Goal: Transaction & Acquisition: Obtain resource

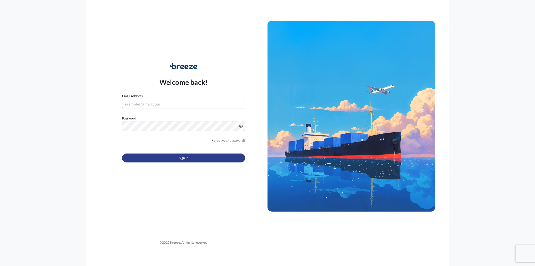
type input "[EMAIL_ADDRESS][DOMAIN_NAME]"
click at [186, 155] on span "Sign In" at bounding box center [184, 158] width 10 height 6
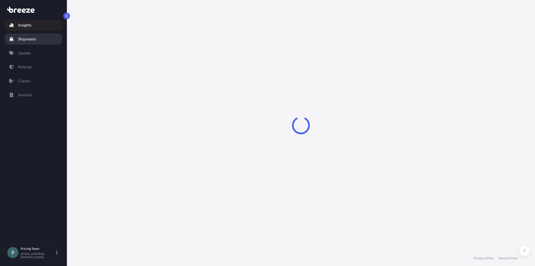
select select "2025"
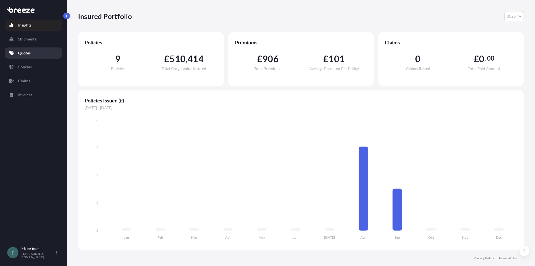
click at [32, 56] on link "Quotes" at bounding box center [33, 52] width 57 height 11
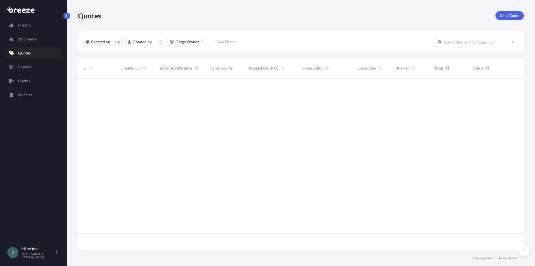
scroll to position [171, 442]
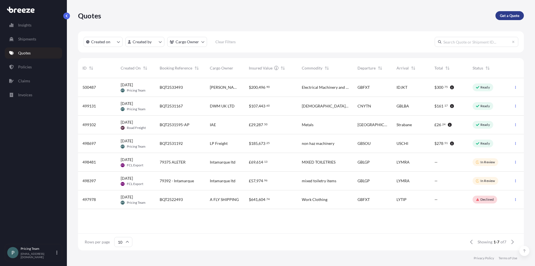
click at [512, 17] on p "Get a Quote" at bounding box center [510, 16] width 20 height 6
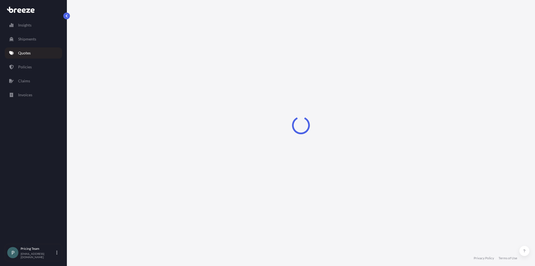
select select "Sea"
select select "1"
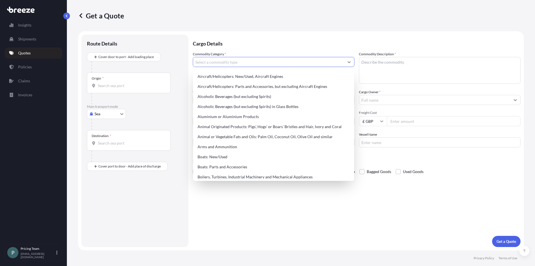
click at [245, 62] on input "Commodity Category *" at bounding box center [268, 62] width 151 height 10
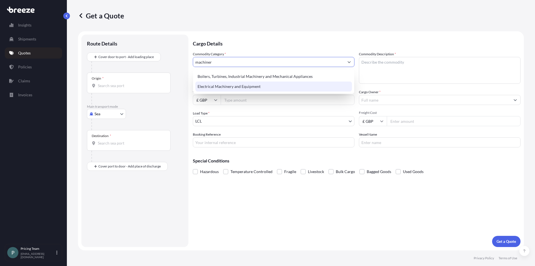
click at [249, 88] on div "Electrical Machinery and Equipment" at bounding box center [273, 86] width 157 height 10
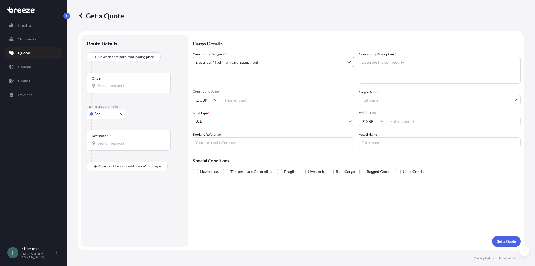
type input "Electrical Machinery and Equipment"
click at [412, 64] on textarea "Commodity Description *" at bounding box center [440, 70] width 162 height 27
click at [404, 64] on textarea "Commodity Description *" at bounding box center [440, 70] width 162 height 27
drag, startPoint x: 390, startPoint y: 62, endPoint x: 388, endPoint y: 66, distance: 4.2
click at [381, 69] on textarea "machinery & soare parts" at bounding box center [440, 70] width 162 height 27
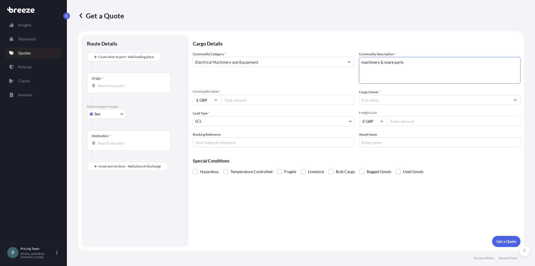
click at [387, 63] on textarea "machinery & soare parts" at bounding box center [440, 70] width 162 height 27
type textarea "machinery & spare parts"
click at [274, 101] on input "Commodity Value *" at bounding box center [288, 100] width 134 height 10
type input "46000"
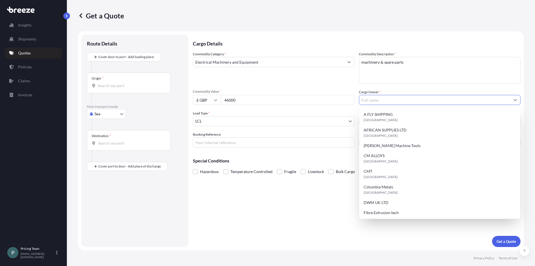
drag, startPoint x: 381, startPoint y: 98, endPoint x: 385, endPoint y: 98, distance: 3.6
click at [382, 98] on input "Cargo Owner *" at bounding box center [434, 100] width 151 height 10
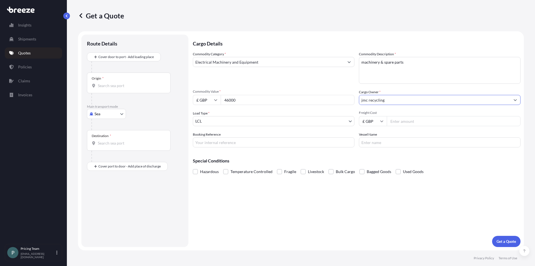
click at [397, 95] on div "Cargo Owner * jmc recycling" at bounding box center [440, 97] width 162 height 16
click at [398, 112] on span "Freight Cost" at bounding box center [440, 112] width 162 height 4
click at [398, 116] on input "Freight Cost" at bounding box center [454, 121] width 134 height 10
click at [369, 99] on input "jmc recycling" at bounding box center [434, 100] width 151 height 10
click at [373, 100] on input "JMC recycling" at bounding box center [434, 100] width 151 height 10
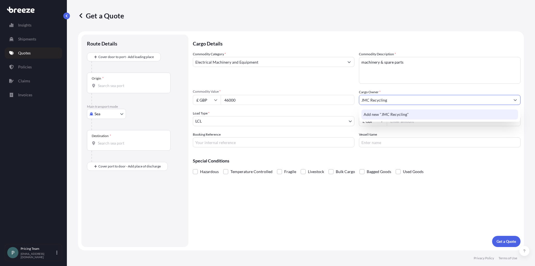
click at [397, 115] on span "Add new "JMC Recycling"" at bounding box center [386, 115] width 45 height 6
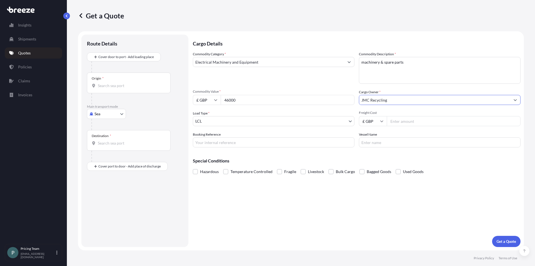
type input "JMC Recycling"
click at [258, 122] on body "0 options available. 1 option available. Insights Shipments Quotes Policies Cla…" at bounding box center [267, 133] width 535 height 266
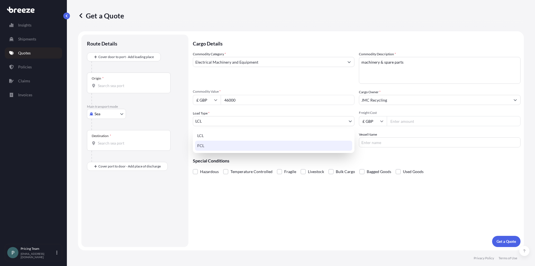
click at [229, 146] on div "FCL" at bounding box center [273, 146] width 157 height 10
select select "2"
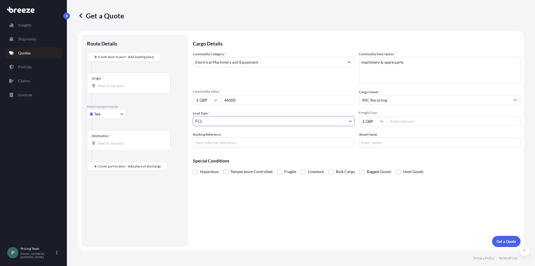
click at [405, 120] on input "Freight Cost" at bounding box center [454, 121] width 134 height 10
type input "2216"
click at [278, 142] on input "Booking Reference" at bounding box center [274, 142] width 162 height 10
type input "BQT2534148"
type input "N/A"
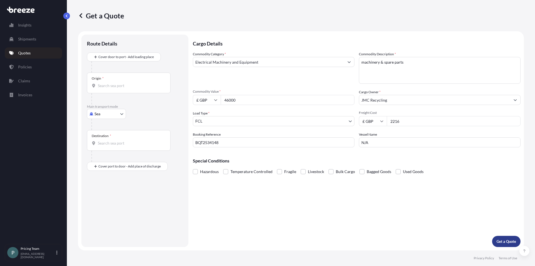
click at [503, 240] on p "Get a Quote" at bounding box center [507, 241] width 20 height 6
click at [124, 78] on div "Origin *" at bounding box center [129, 82] width 84 height 21
click at [124, 83] on input "Origin * Please select an origin" at bounding box center [131, 86] width 66 height 6
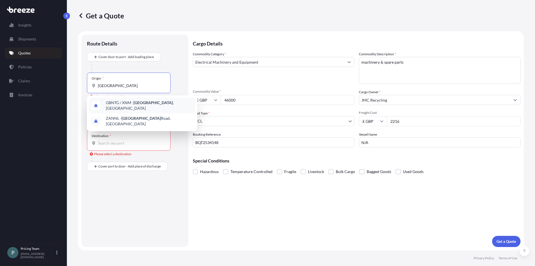
click at [170, 103] on span "GBNTG / XNM - [GEOGRAPHIC_DATA] , [GEOGRAPHIC_DATA]" at bounding box center [149, 105] width 87 height 11
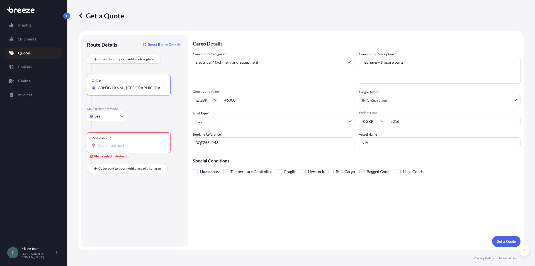
type input "GBNTG / XNM - [GEOGRAPHIC_DATA], [GEOGRAPHIC_DATA]"
click at [130, 138] on div "Destination *" at bounding box center [129, 142] width 84 height 21
click at [130, 142] on input "Destination * Please select a destination" at bounding box center [131, 145] width 66 height 6
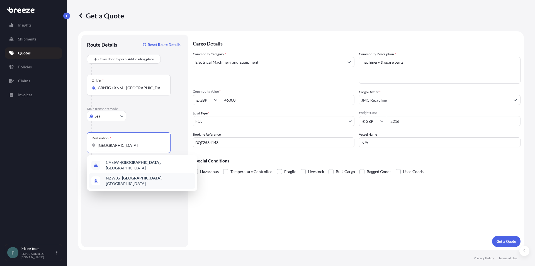
click at [153, 177] on span "NZWLG - [GEOGRAPHIC_DATA] , [GEOGRAPHIC_DATA]" at bounding box center [149, 180] width 87 height 11
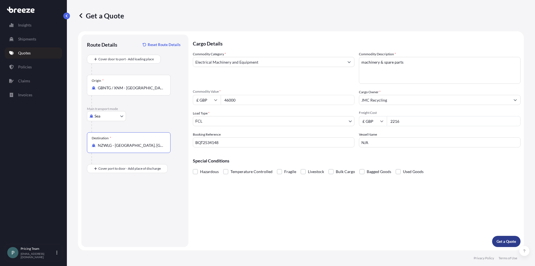
type input "NZWLG - [GEOGRAPHIC_DATA], [GEOGRAPHIC_DATA]"
click at [499, 240] on p "Get a Quote" at bounding box center [507, 241] width 20 height 6
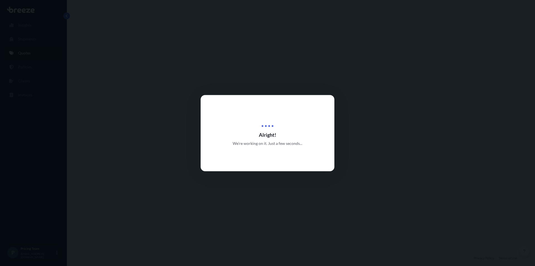
select select "Sea"
select select "2"
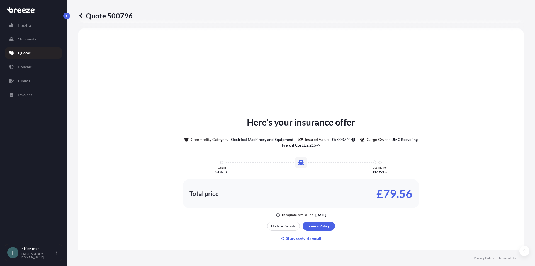
scroll to position [168, 0]
